Goal: Information Seeking & Learning: Learn about a topic

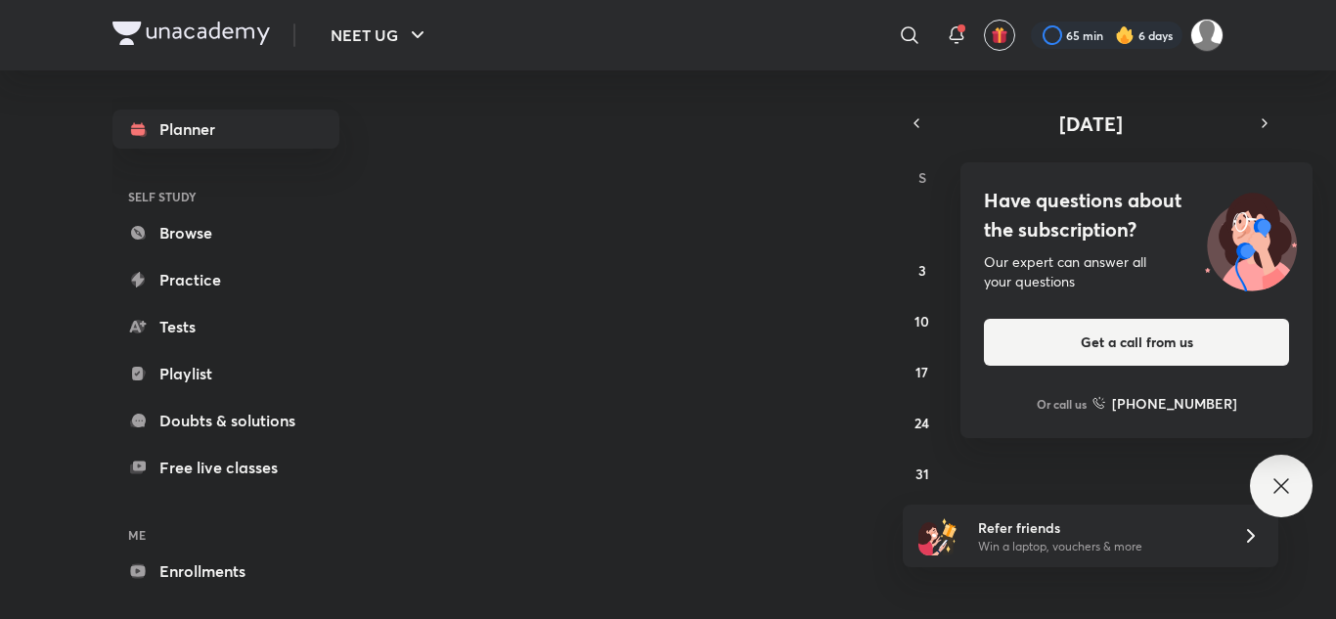
click at [1290, 473] on div "Have questions about the subscription? Our expert can answer all your questions…" at bounding box center [1281, 486] width 63 height 63
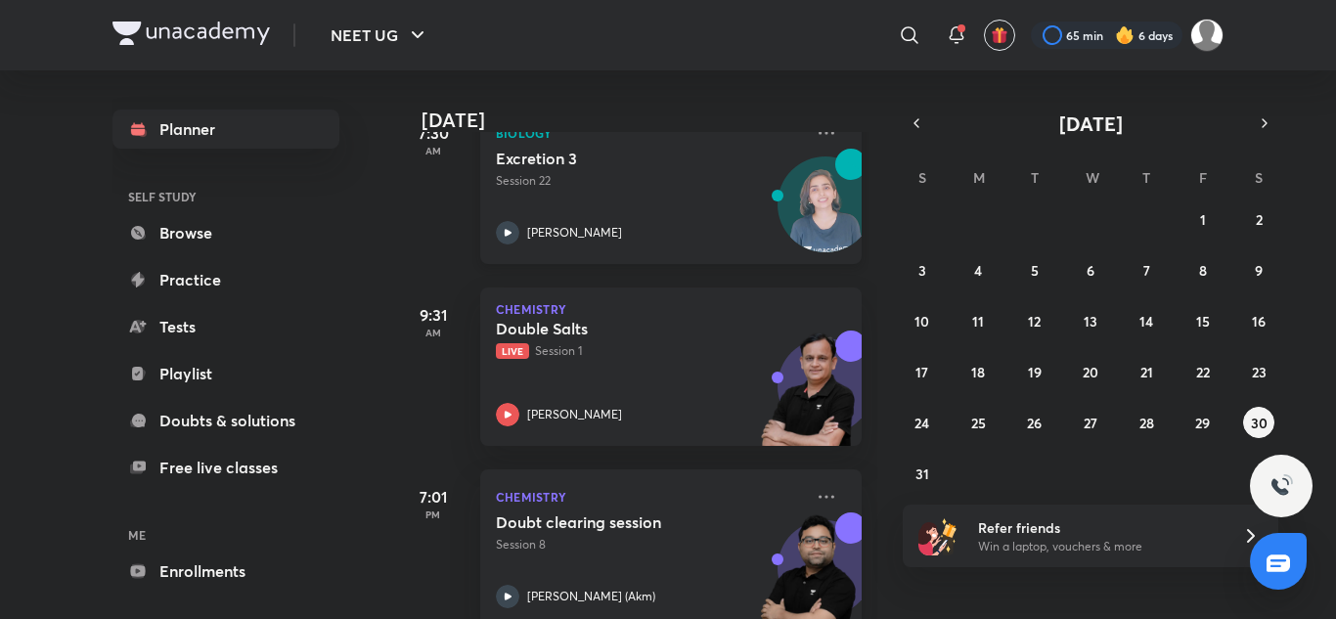
scroll to position [180, 0]
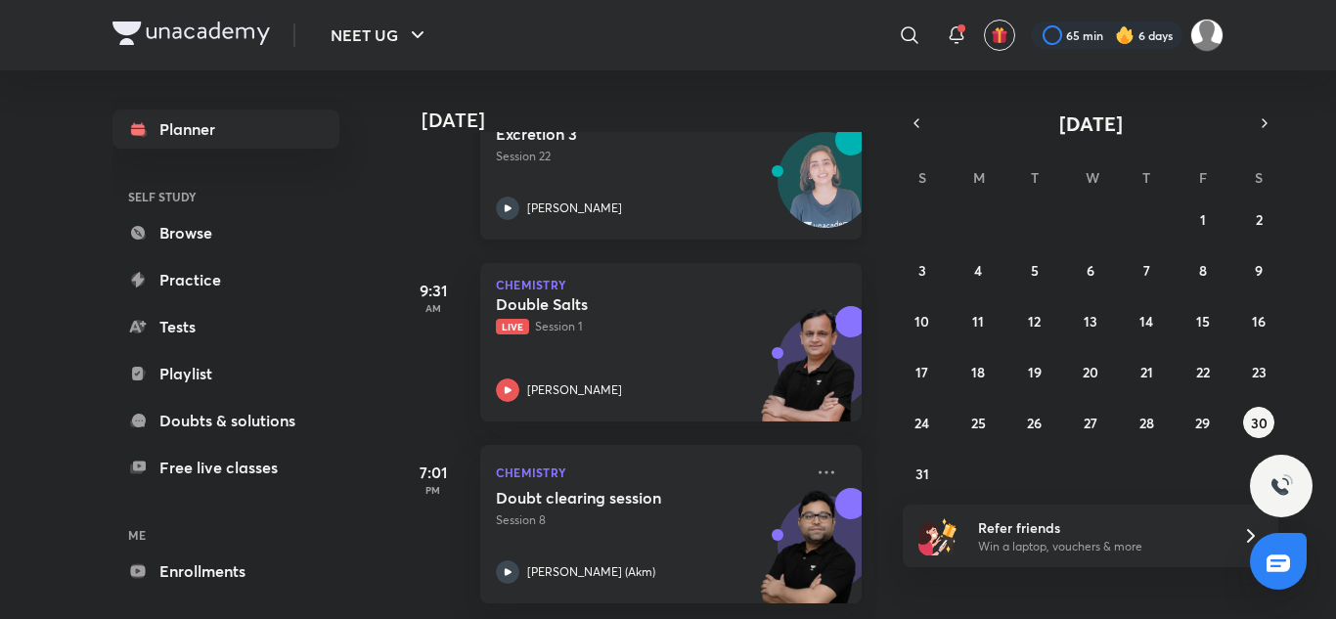
drag, startPoint x: 635, startPoint y: 338, endPoint x: 526, endPoint y: 185, distance: 188.1
click at [635, 338] on div "Double Salts Live Session 1 [PERSON_NAME]" at bounding box center [649, 348] width 307 height 108
